Goal: Navigation & Orientation: Find specific page/section

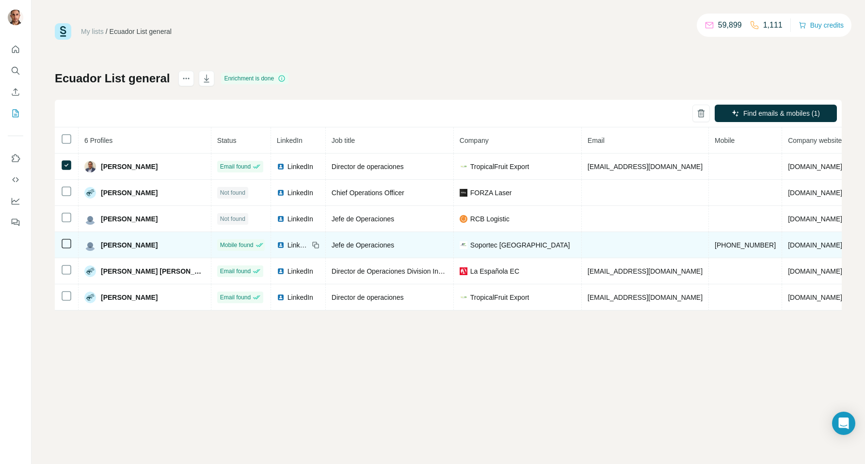
click at [61, 242] on icon at bounding box center [67, 244] width 12 height 12
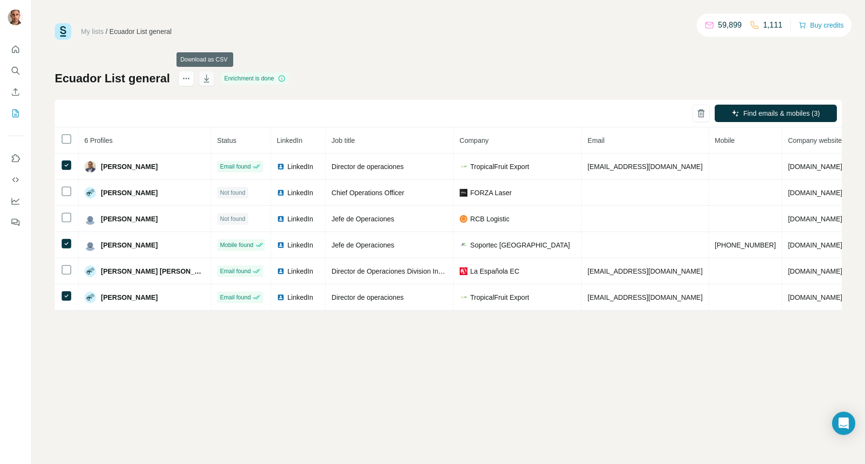
click at [205, 80] on icon "button" at bounding box center [207, 79] width 10 height 10
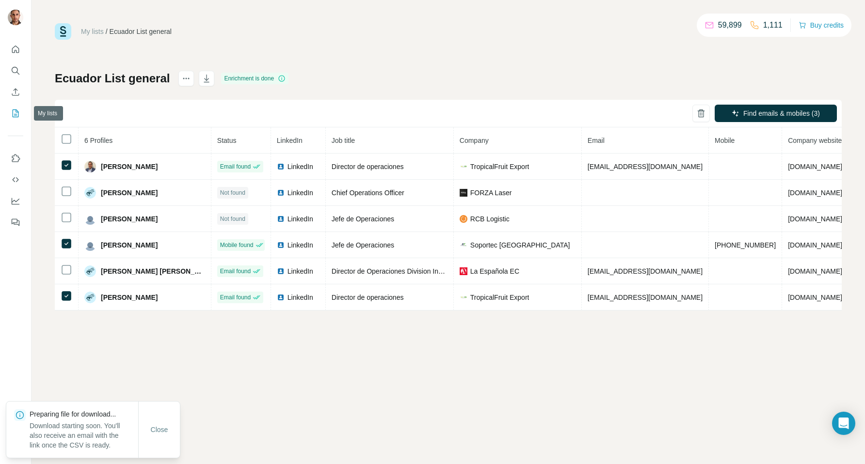
click at [12, 113] on icon "My lists" at bounding box center [16, 114] width 10 height 10
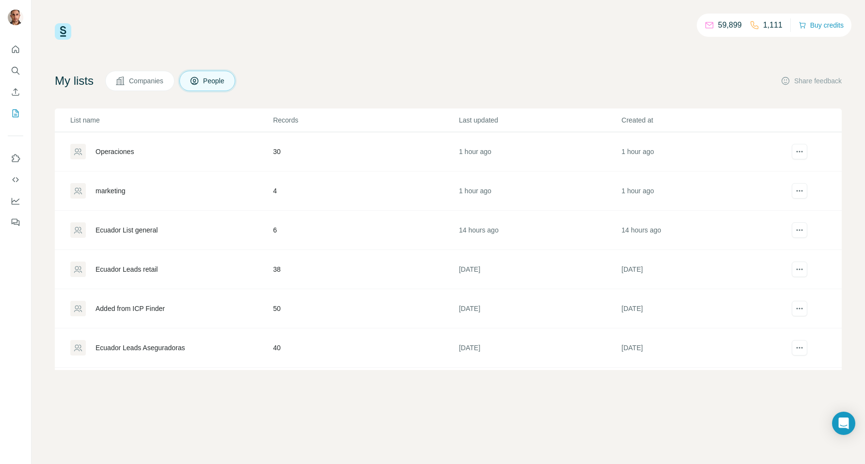
click at [115, 148] on div "Operaciones" at bounding box center [114, 152] width 38 height 10
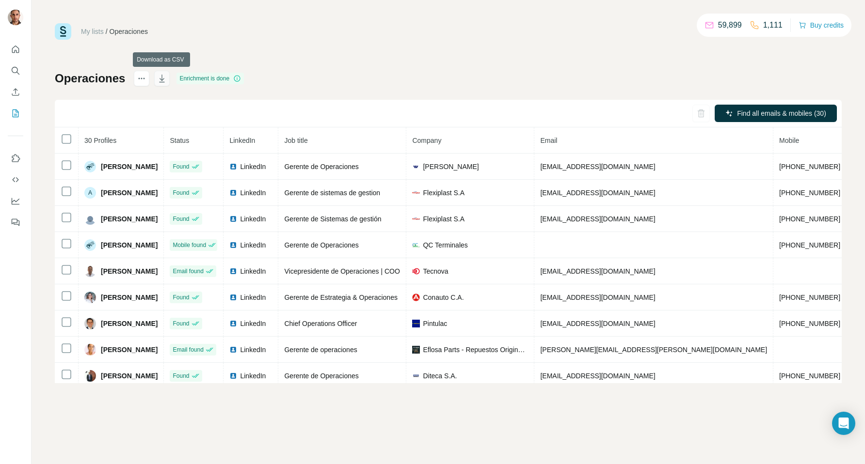
click at [162, 83] on icon "button" at bounding box center [162, 79] width 10 height 10
click at [19, 116] on icon "My lists" at bounding box center [16, 114] width 10 height 10
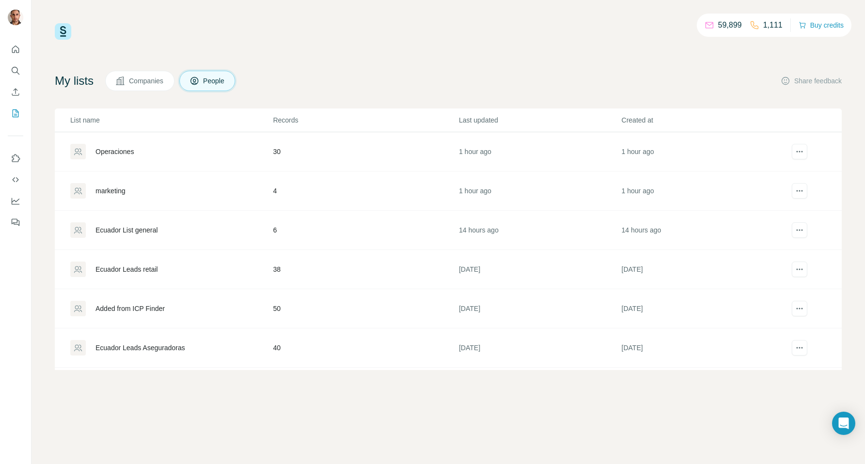
click at [152, 189] on div "marketing" at bounding box center [171, 191] width 202 height 16
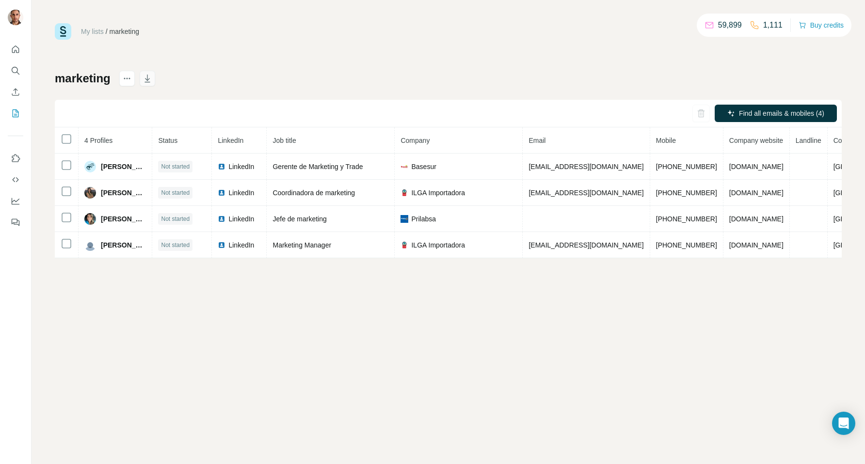
click at [150, 77] on icon "button" at bounding box center [147, 79] width 10 height 10
click at [9, 110] on button "My lists" at bounding box center [16, 113] width 16 height 17
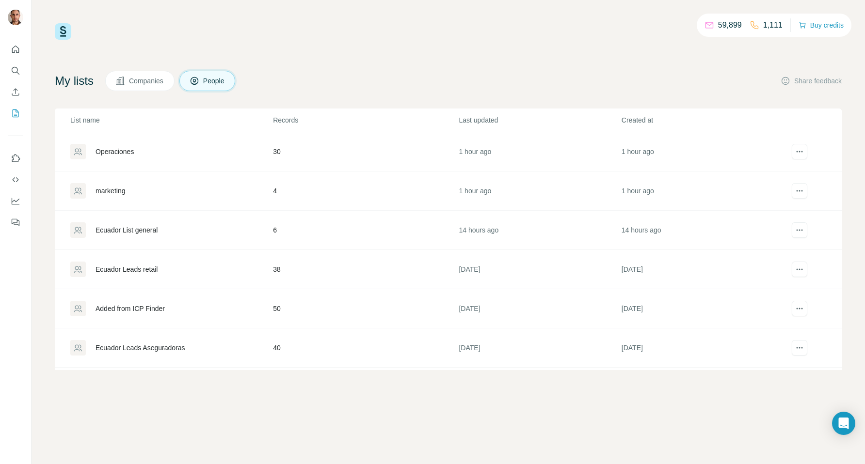
click at [114, 228] on div "Ecuador List general" at bounding box center [126, 230] width 62 height 10
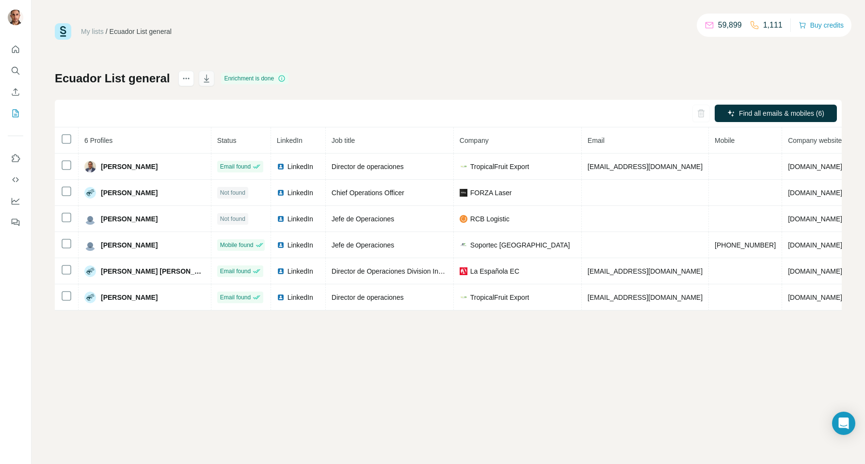
click at [206, 78] on icon "button" at bounding box center [207, 79] width 10 height 10
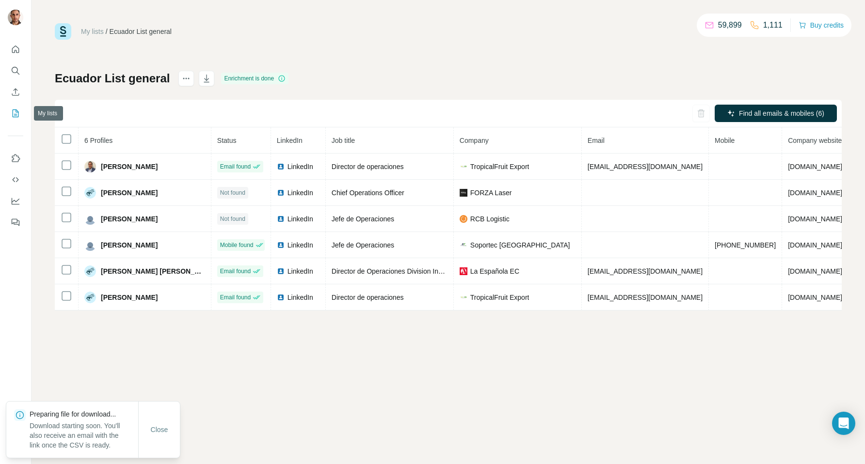
click at [18, 116] on icon "My lists" at bounding box center [16, 114] width 6 height 8
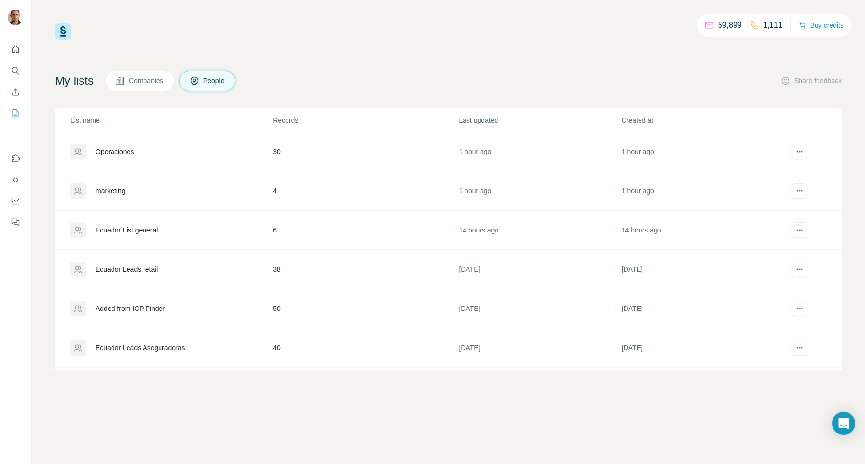
click at [181, 270] on div "Ecuador Leads retail" at bounding box center [171, 270] width 202 height 16
